Goal: Check status: Check status

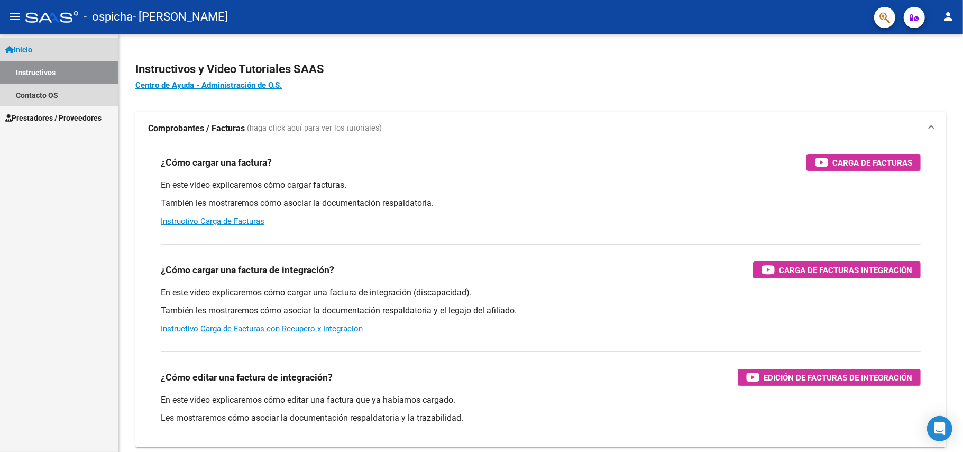
click at [32, 49] on span "Inicio" at bounding box center [18, 50] width 27 height 12
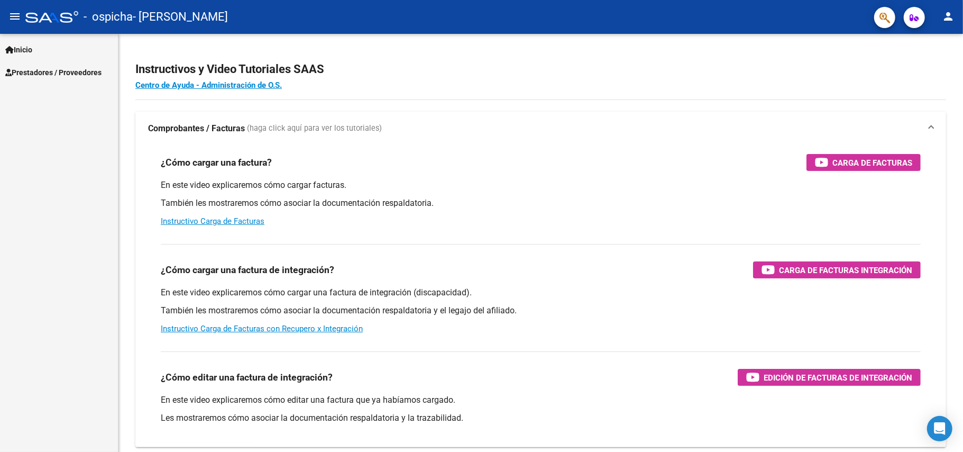
click at [60, 75] on span "Prestadores / Proveedores" at bounding box center [53, 73] width 96 height 12
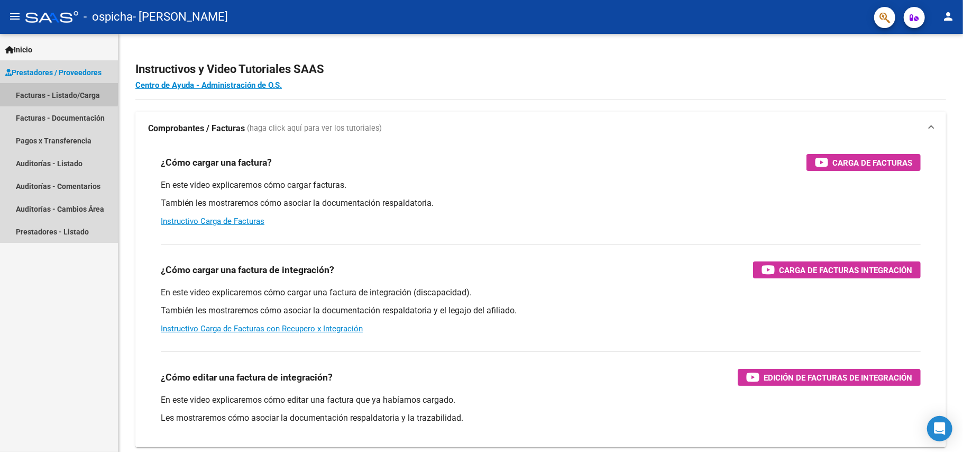
click at [58, 94] on link "Facturas - Listado/Carga" at bounding box center [59, 95] width 118 height 23
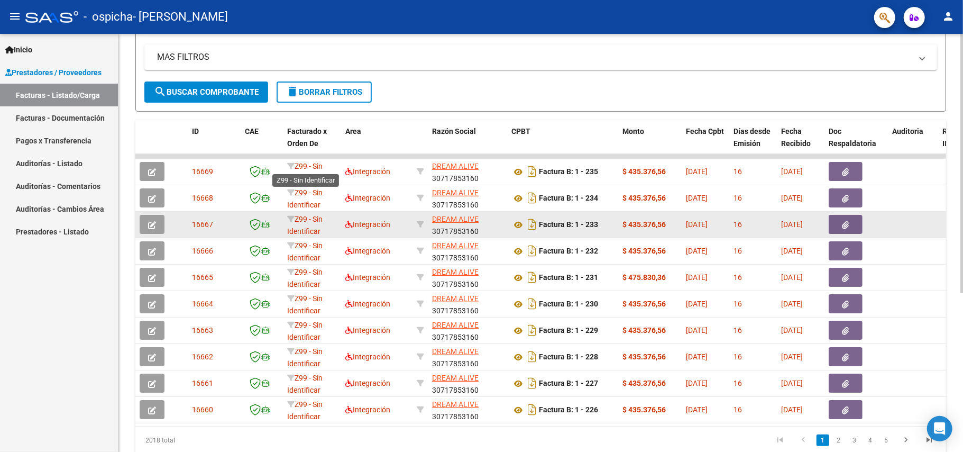
scroll to position [257, 0]
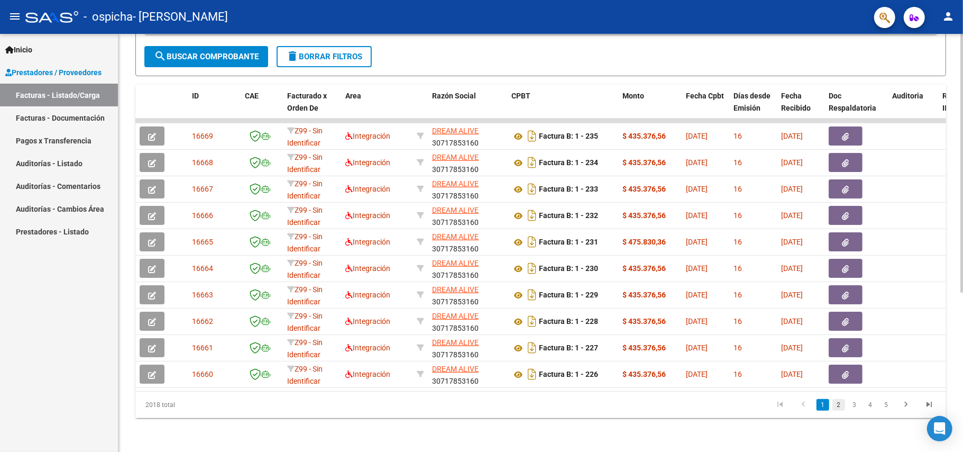
click at [838, 406] on link "2" at bounding box center [839, 405] width 13 height 12
click at [855, 405] on link "3" at bounding box center [854, 405] width 13 height 12
click at [870, 403] on link "4" at bounding box center [870, 405] width 13 height 12
click at [870, 403] on link "5" at bounding box center [870, 405] width 13 height 12
click at [870, 403] on link "6" at bounding box center [870, 405] width 13 height 12
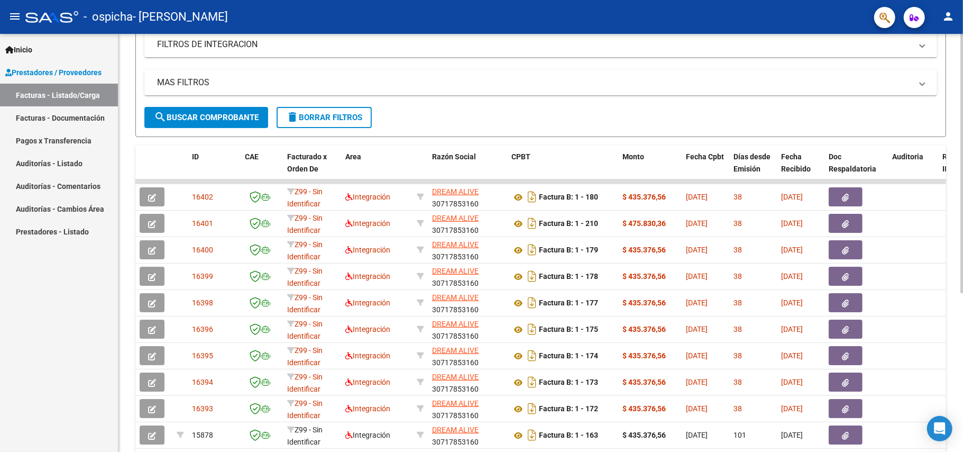
scroll to position [0, 0]
